Goal: Task Accomplishment & Management: Use online tool/utility

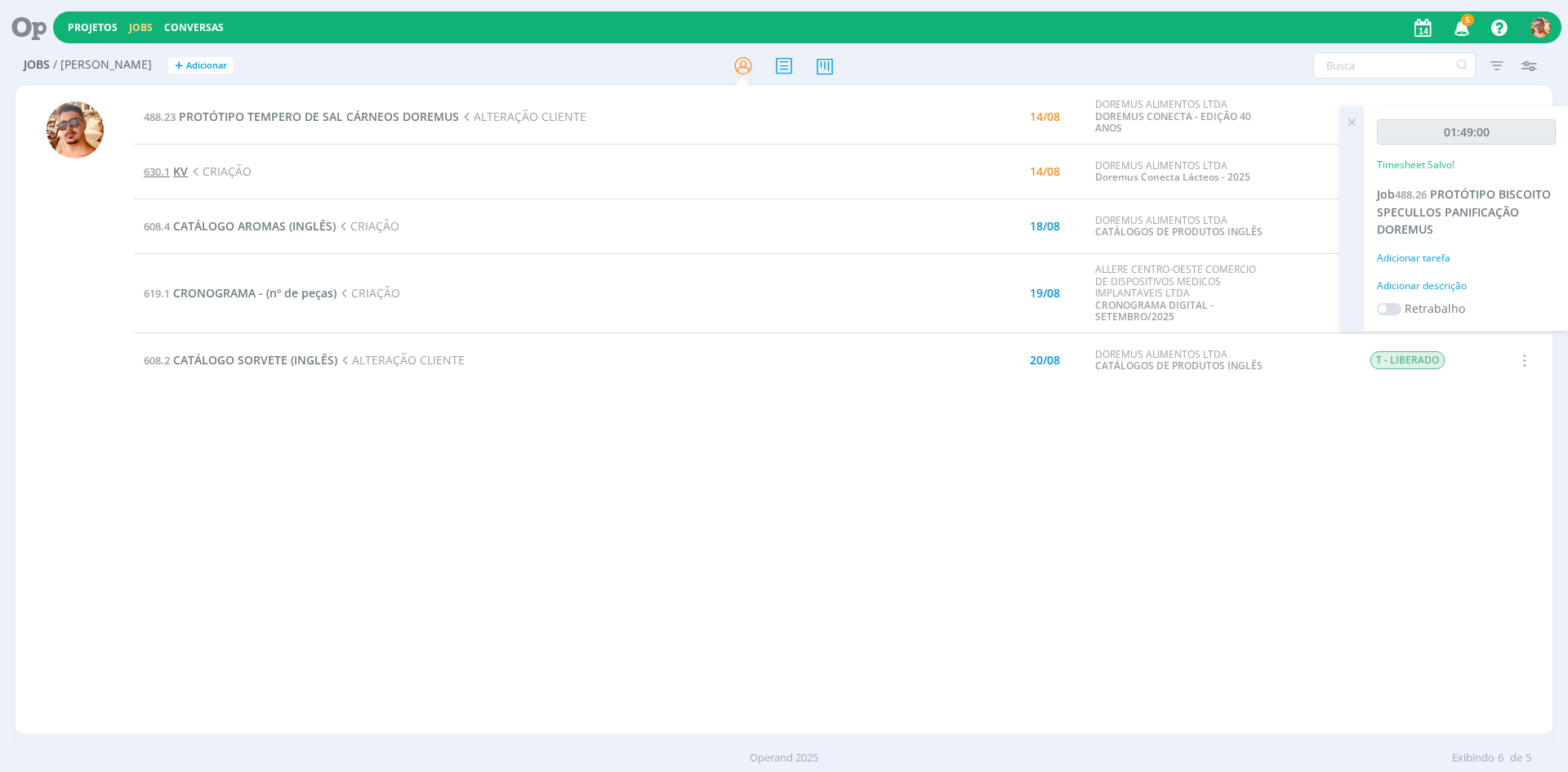
click at [178, 166] on span "KV" at bounding box center [180, 171] width 14 height 15
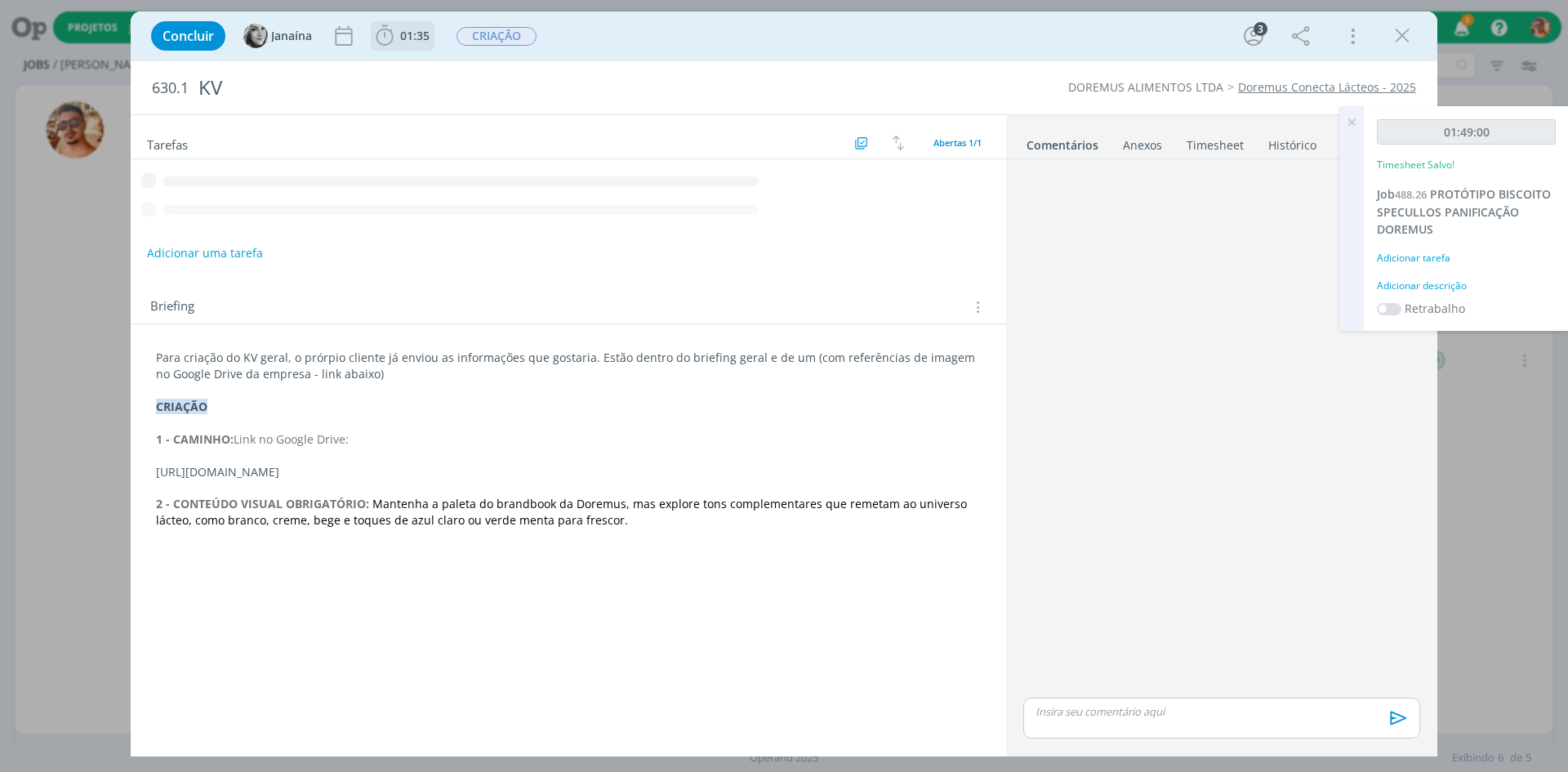
click at [420, 46] on span "01:35" at bounding box center [403, 36] width 60 height 25
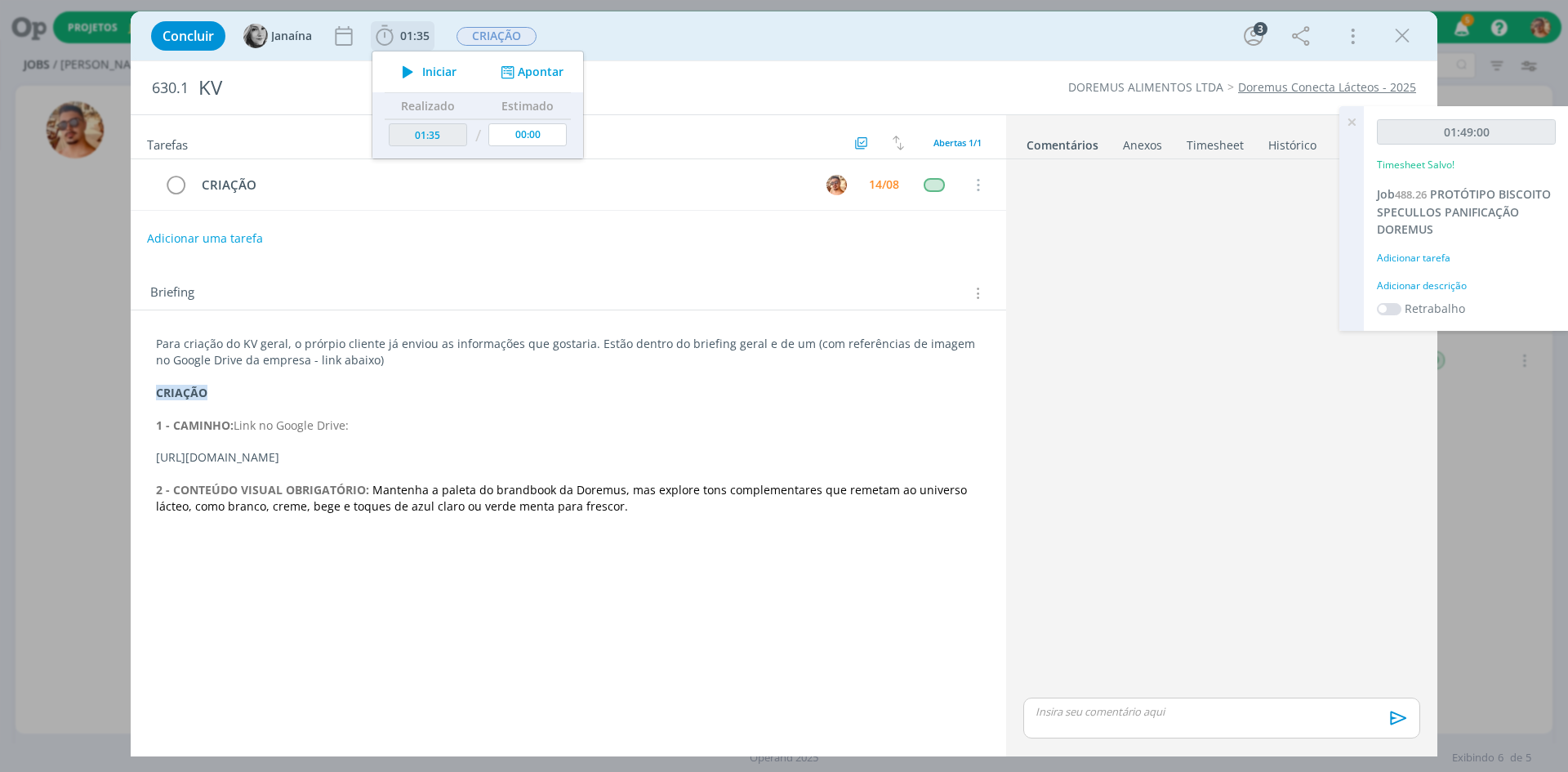
click at [416, 56] on div "Iniciar Apontar" at bounding box center [478, 72] width 211 height 41
click at [415, 70] on icon "dialog" at bounding box center [409, 71] width 29 height 21
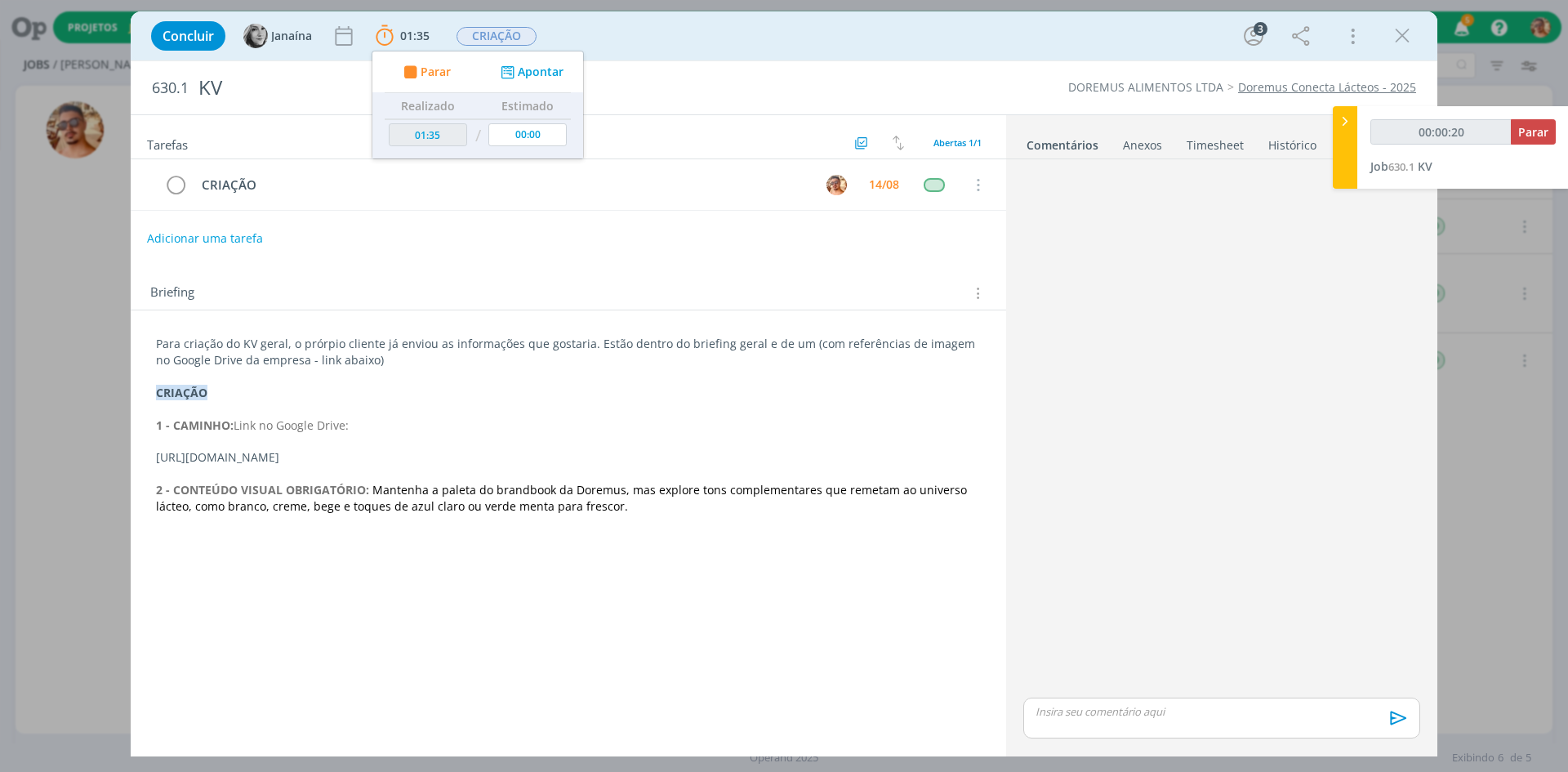
type input "00:00:21"
click at [1334, 127] on div at bounding box center [1345, 147] width 25 height 82
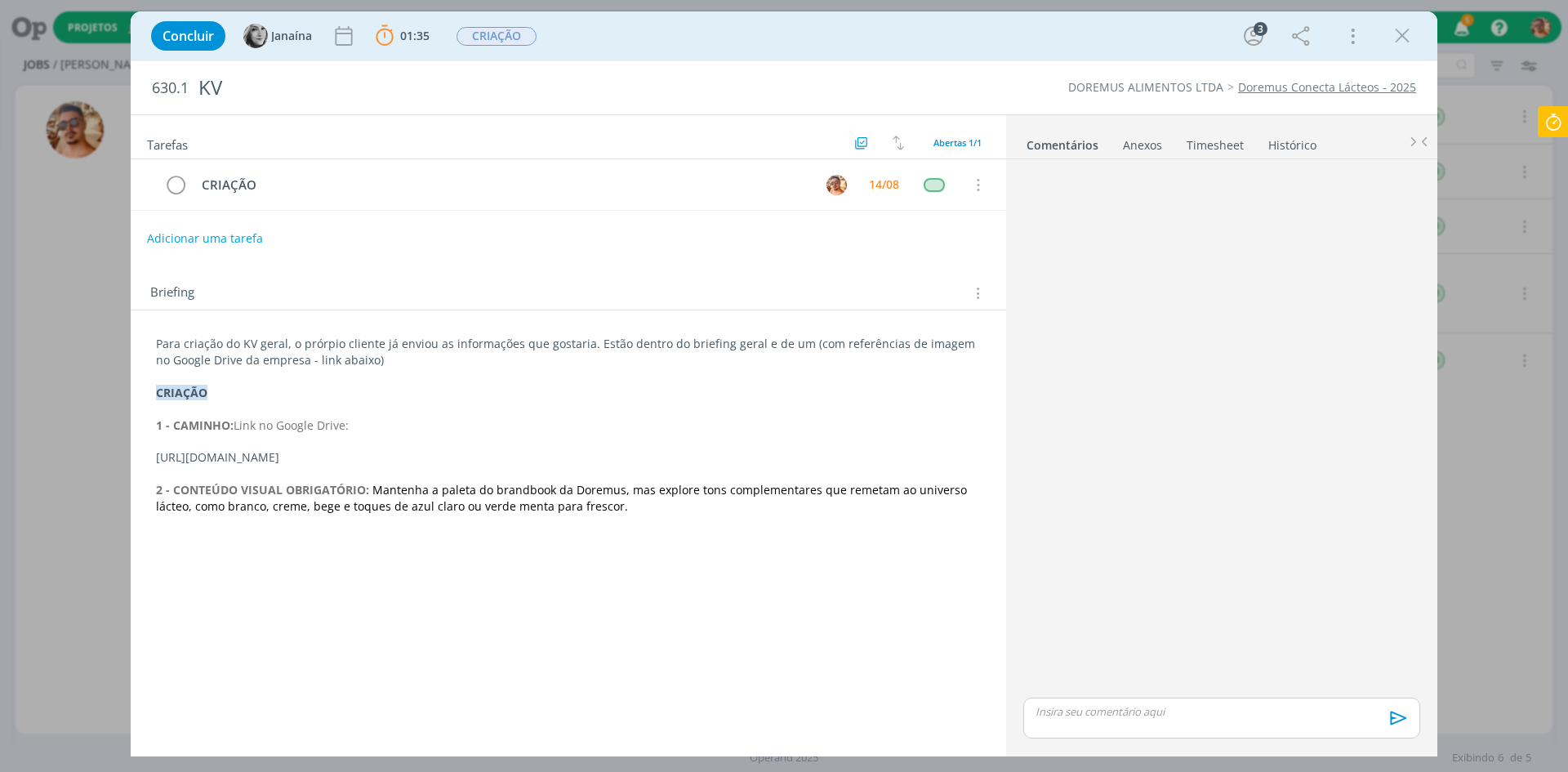
click at [1149, 138] on div "Anexos 0" at bounding box center [1142, 145] width 39 height 16
click at [1076, 151] on link "Comentários" at bounding box center [1062, 142] width 71 height 24
